Goal: Transaction & Acquisition: Book appointment/travel/reservation

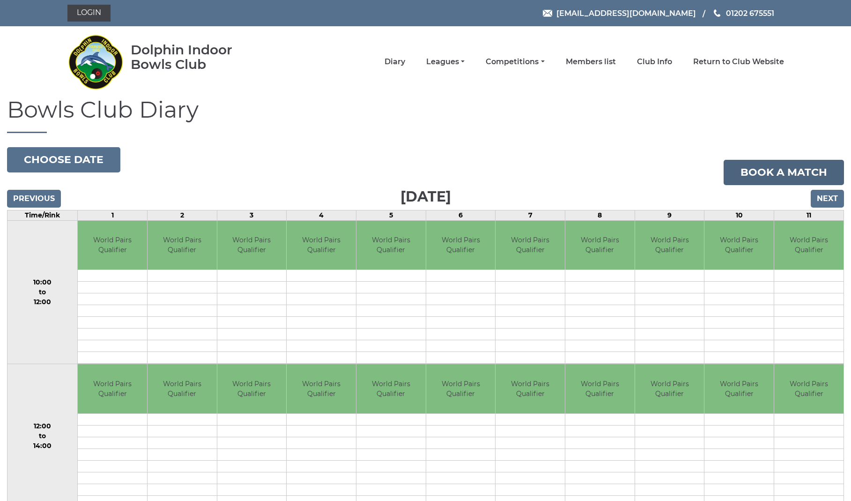
click at [782, 171] on link "Book a match" at bounding box center [783, 172] width 120 height 25
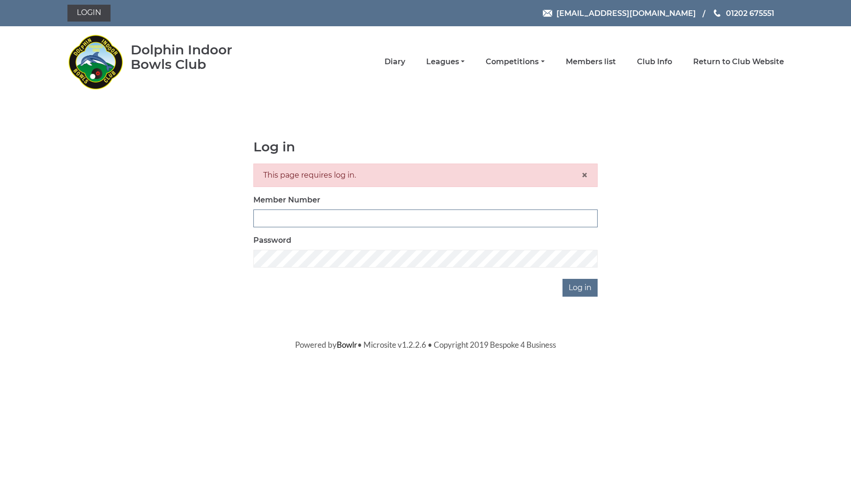
type input "2820"
click at [581, 287] on input "Log in" at bounding box center [579, 288] width 35 height 18
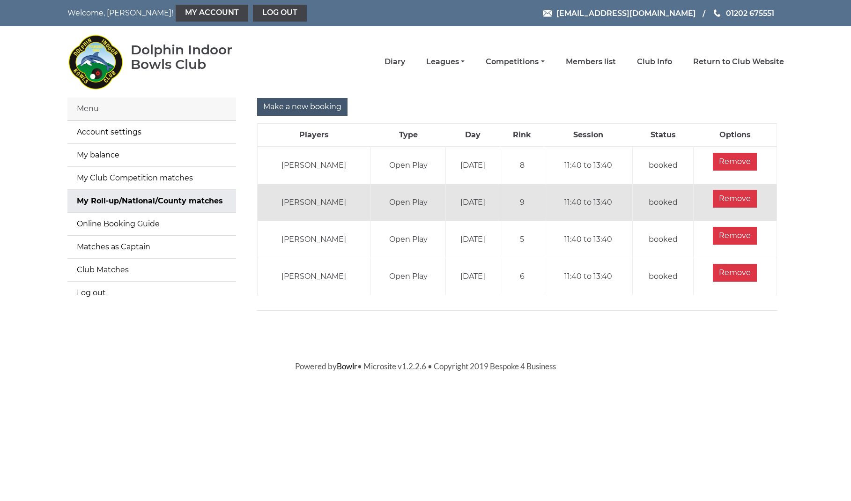
click at [321, 105] on input "Make a new booking" at bounding box center [302, 107] width 90 height 18
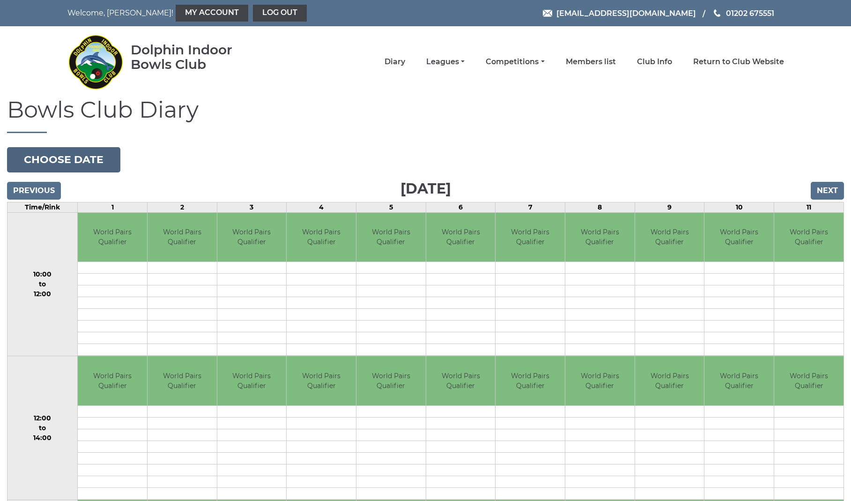
click at [71, 165] on button "Choose date" at bounding box center [63, 159] width 113 height 25
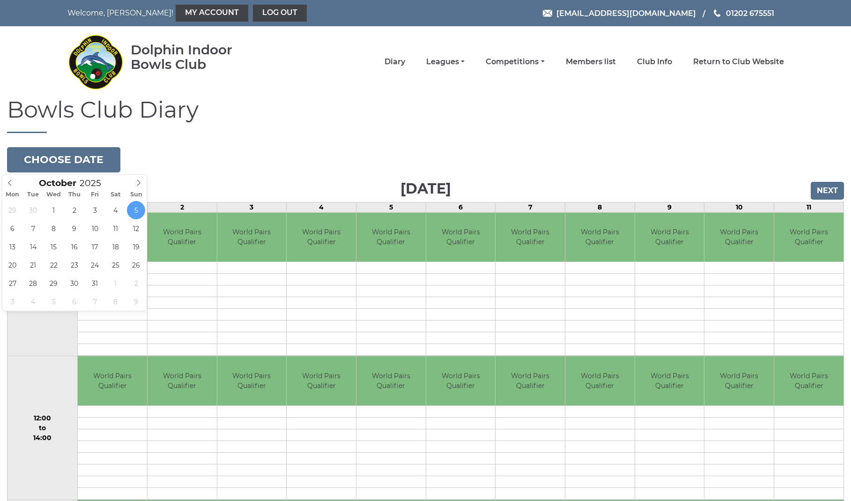
type input "2025-10-20"
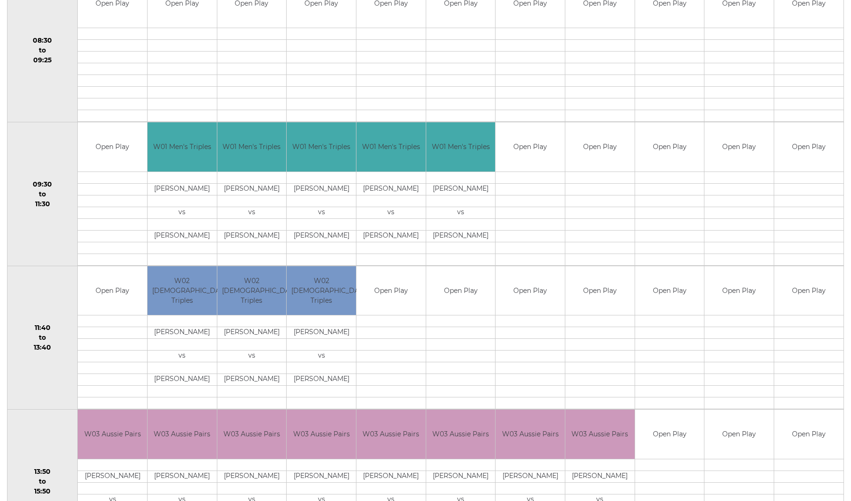
scroll to position [241, 0]
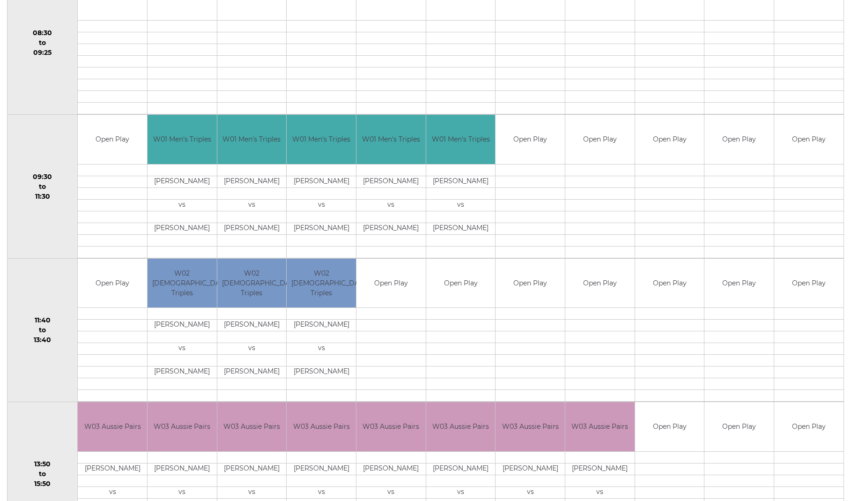
click at [668, 287] on td "Open Play" at bounding box center [669, 282] width 69 height 49
click at [669, 287] on td "Open Play" at bounding box center [669, 282] width 69 height 49
click at [670, 287] on td "Open Play" at bounding box center [669, 282] width 69 height 49
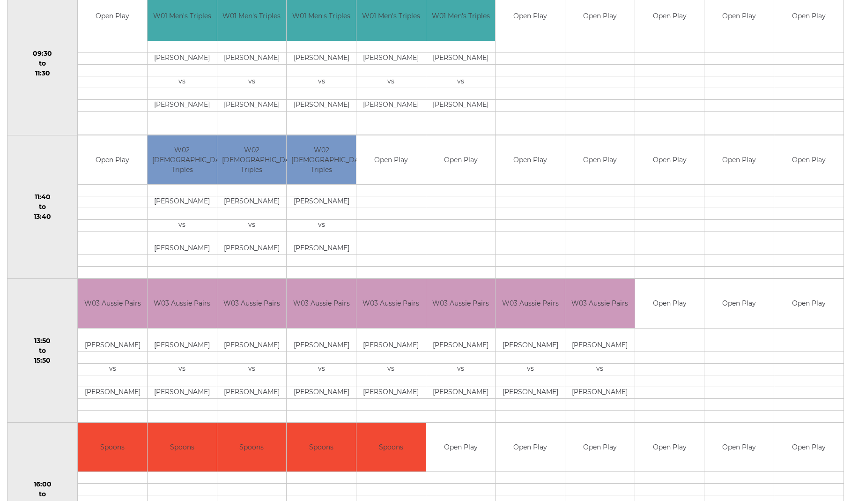
scroll to position [385, 0]
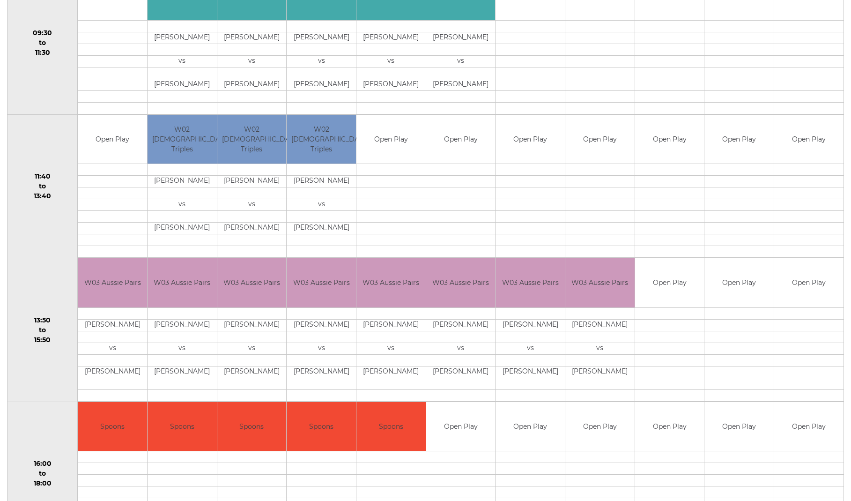
click at [671, 292] on td "Open Play" at bounding box center [669, 282] width 69 height 49
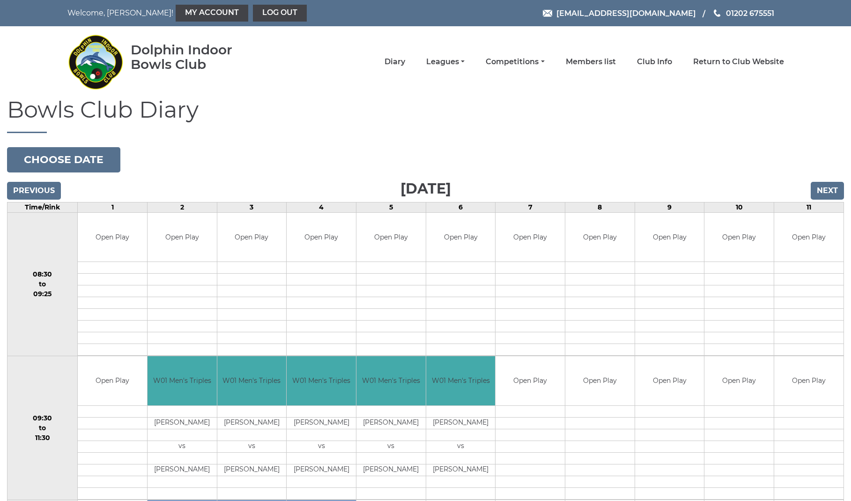
scroll to position [0, 0]
click at [176, 15] on link "My Account" at bounding box center [212, 13] width 73 height 17
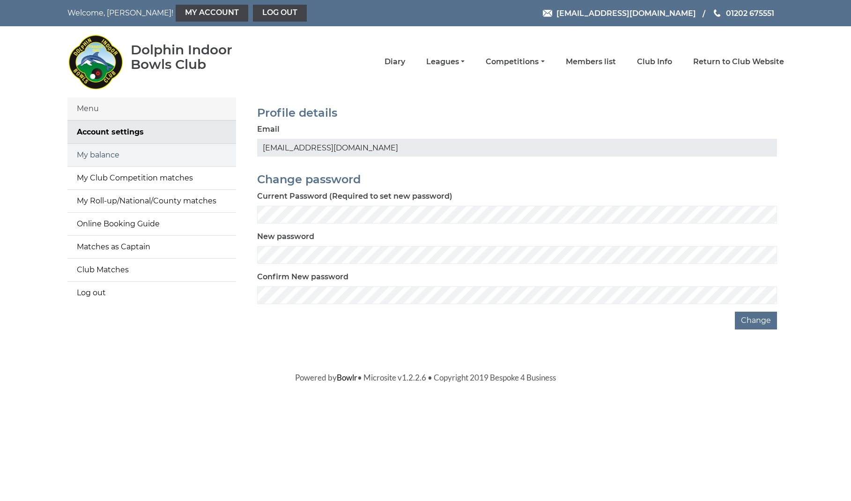
click at [123, 158] on link "My balance" at bounding box center [151, 155] width 169 height 22
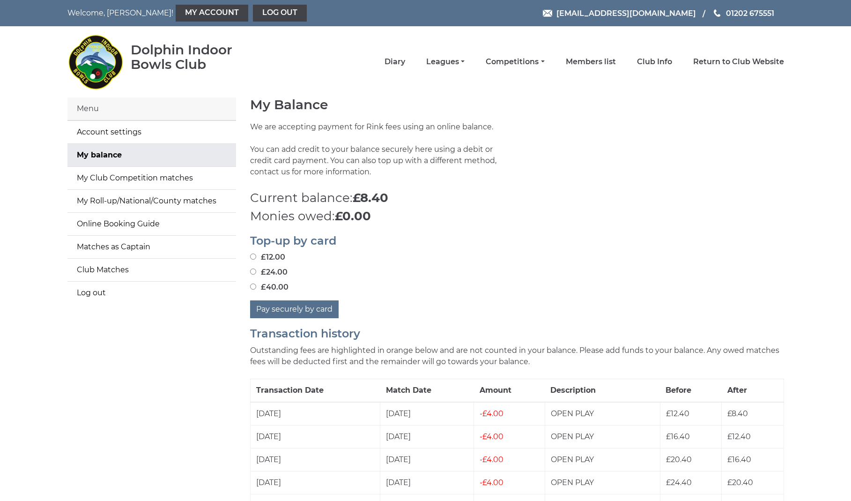
click at [253, 257] on input "£12.00" at bounding box center [253, 256] width 6 height 6
radio input "true"
click at [304, 308] on button "Pay securely by card" at bounding box center [294, 309] width 88 height 18
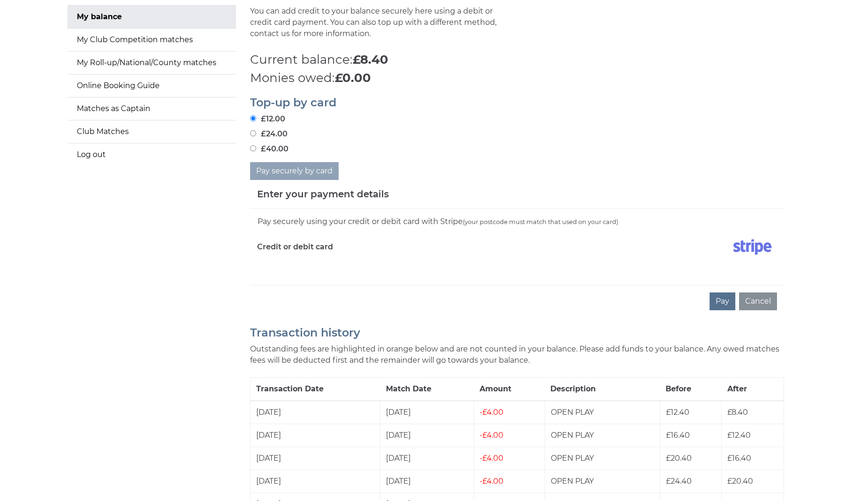
scroll to position [141, 0]
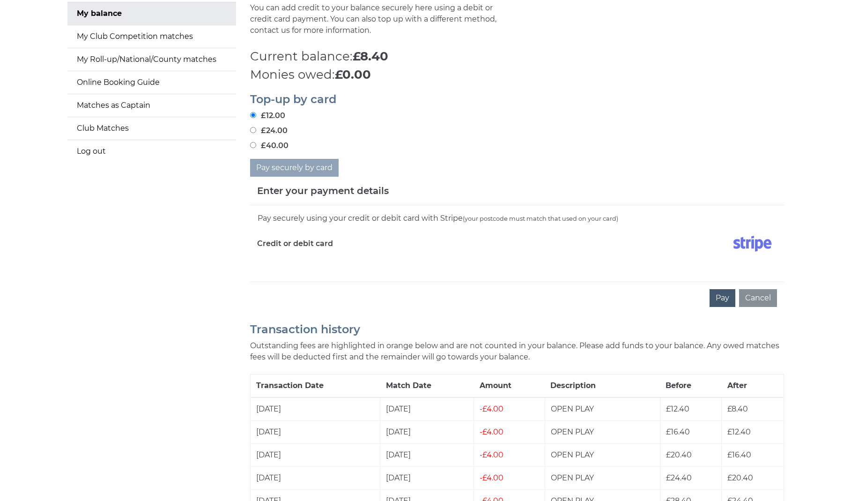
click at [729, 295] on button "Pay" at bounding box center [722, 298] width 26 height 18
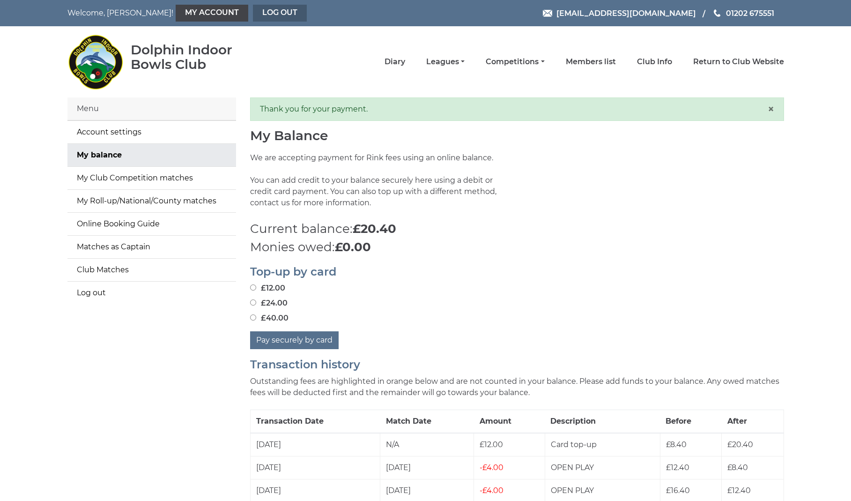
click at [253, 15] on link "Log out" at bounding box center [280, 13] width 54 height 17
